Goal: Go to known website: Go to known website

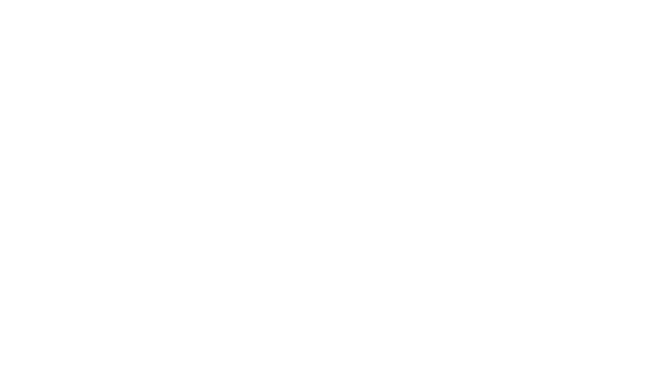
click at [157, 189] on div at bounding box center [328, 185] width 657 height 371
